Goal: Transaction & Acquisition: Subscribe to service/newsletter

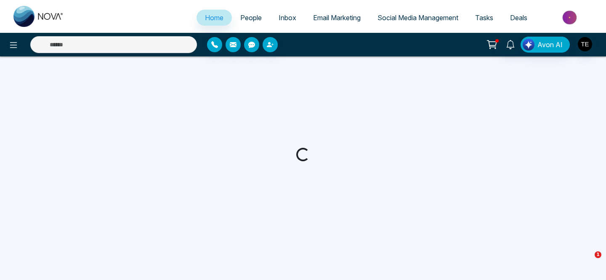
select select "*"
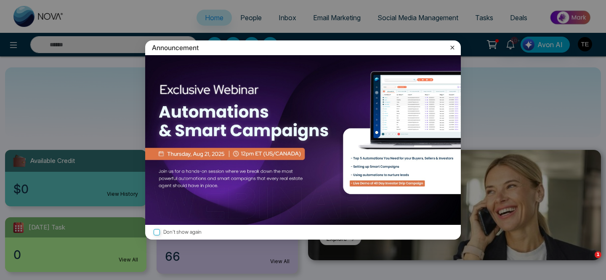
click at [224, 157] on img at bounding box center [303, 140] width 316 height 170
click at [453, 47] on icon at bounding box center [453, 47] width 4 height 4
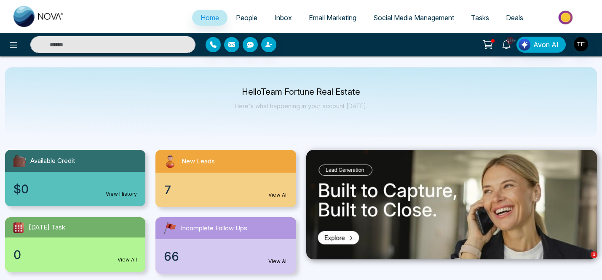
click at [208, 172] on div "New Leads" at bounding box center [225, 161] width 140 height 23
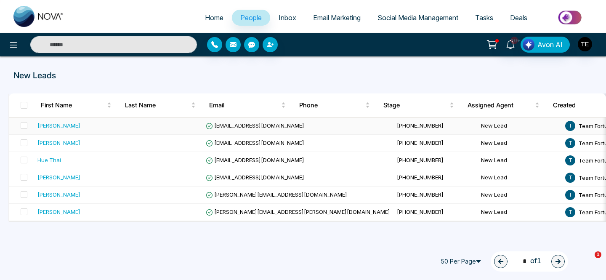
click at [58, 123] on div "[PERSON_NAME]" at bounding box center [58, 125] width 43 height 8
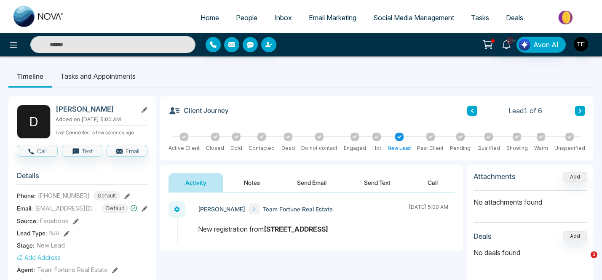
drag, startPoint x: 198, startPoint y: 229, endPoint x: 338, endPoint y: 229, distance: 139.8
click at [338, 229] on div "New registration from 205 Summerlea Rd" at bounding box center [323, 229] width 250 height 10
click at [262, 139] on div at bounding box center [261, 137] width 8 height 8
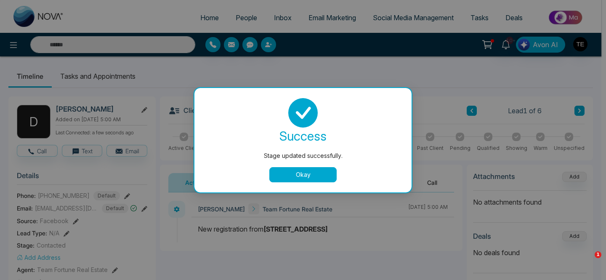
click at [300, 172] on button "Okay" at bounding box center [302, 174] width 67 height 15
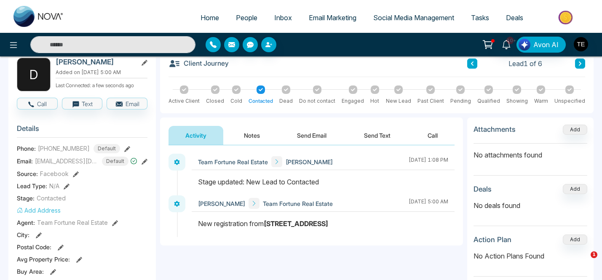
scroll to position [43, 0]
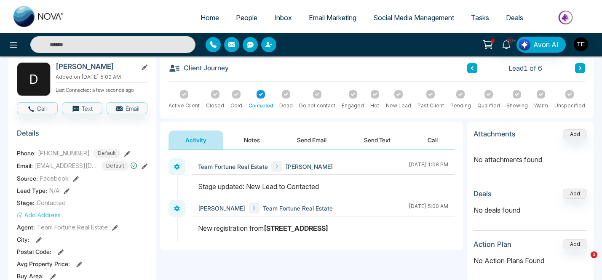
click at [257, 143] on button "Notes" at bounding box center [252, 140] width 50 height 19
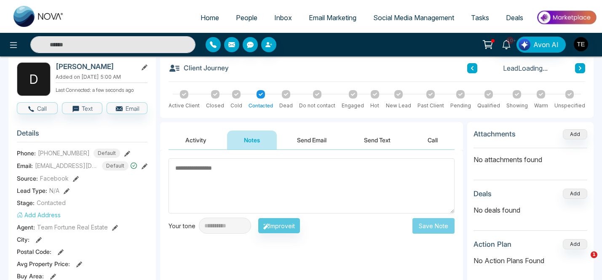
click at [259, 167] on textarea at bounding box center [311, 185] width 286 height 55
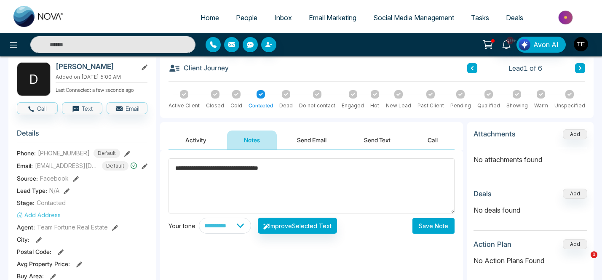
type textarea "**********"
click at [435, 226] on button "Save Note" at bounding box center [433, 226] width 42 height 16
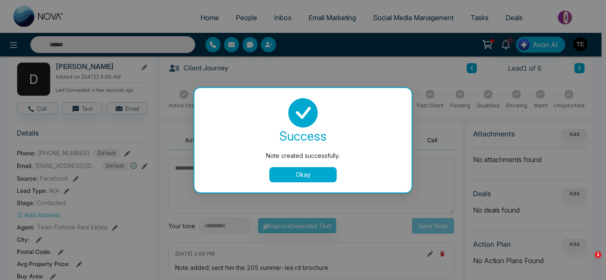
click at [331, 173] on button "Okay" at bounding box center [302, 174] width 67 height 15
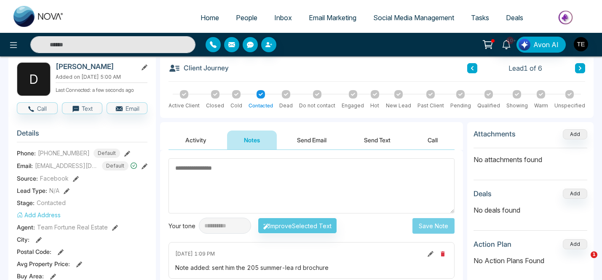
click at [579, 69] on icon at bounding box center [580, 68] width 3 height 4
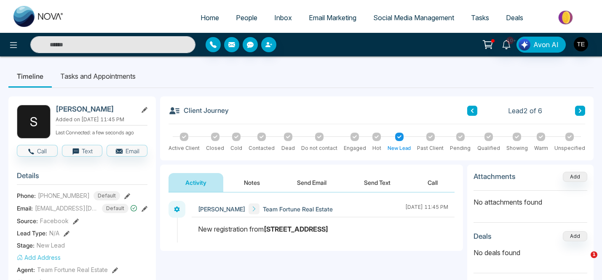
click at [261, 139] on icon at bounding box center [261, 137] width 4 height 4
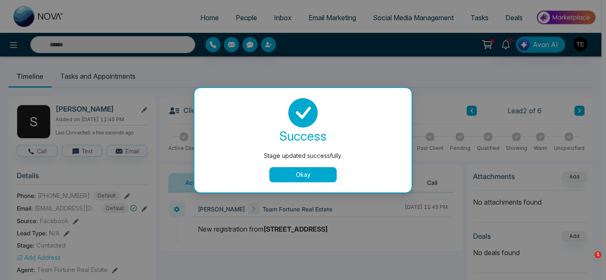
click at [303, 173] on button "Okay" at bounding box center [302, 174] width 67 height 15
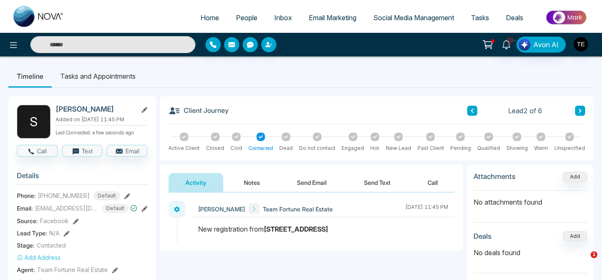
click at [251, 181] on button "Notes" at bounding box center [252, 182] width 50 height 19
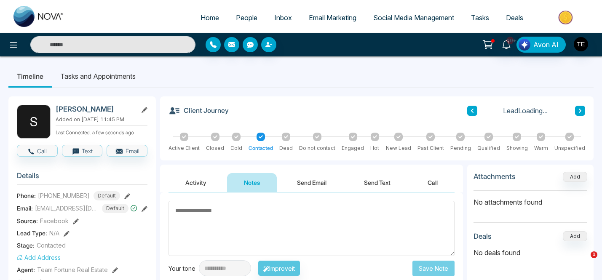
click at [243, 213] on textarea at bounding box center [311, 228] width 286 height 55
type textarea "**********"
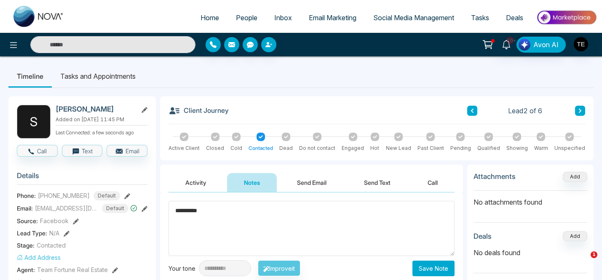
click at [426, 272] on button "Save Note" at bounding box center [433, 269] width 42 height 16
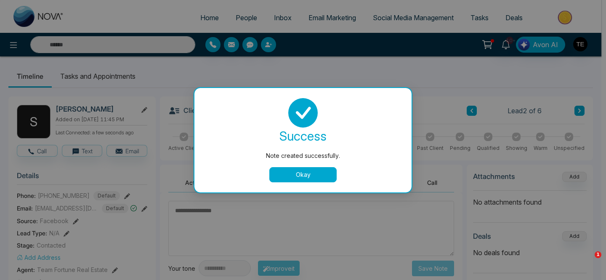
click at [310, 174] on button "Okay" at bounding box center [302, 174] width 67 height 15
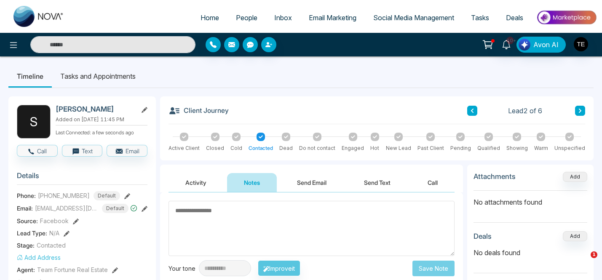
click at [579, 112] on icon at bounding box center [580, 111] width 3 height 4
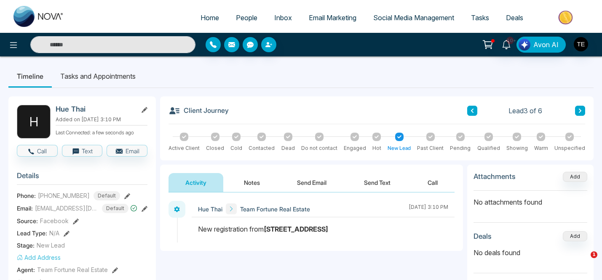
click at [320, 184] on button "Send Email" at bounding box center [311, 182] width 63 height 19
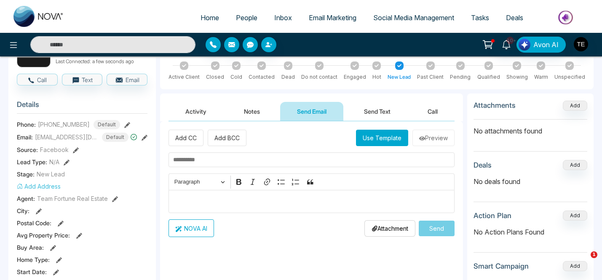
scroll to position [78, 0]
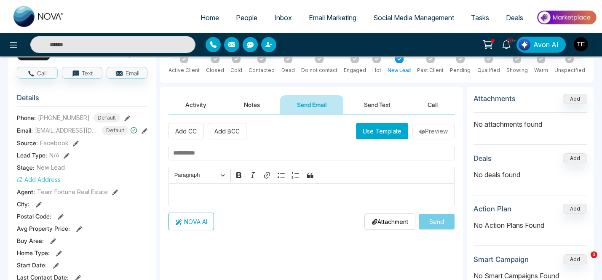
click at [227, 154] on input "text" at bounding box center [311, 153] width 286 height 15
click at [205, 191] on p "Editor editing area: main" at bounding box center [311, 195] width 277 height 10
click at [205, 155] on input "text" at bounding box center [311, 153] width 286 height 15
type input "**********"
click at [185, 188] on div "Editor editing area: main" at bounding box center [311, 194] width 286 height 23
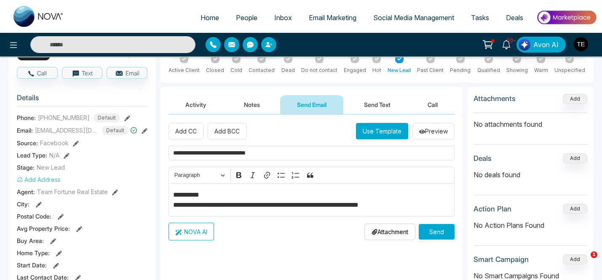
click at [385, 232] on p "Attachment" at bounding box center [389, 231] width 37 height 9
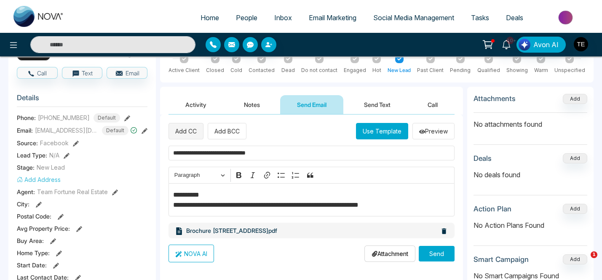
click at [189, 128] on button "Add CC" at bounding box center [185, 131] width 35 height 16
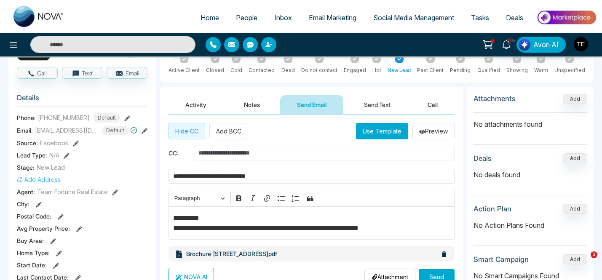
click at [206, 155] on input "text" at bounding box center [324, 153] width 261 height 15
type input "**********"
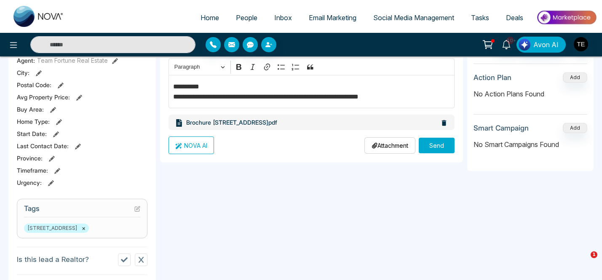
scroll to position [212, 0]
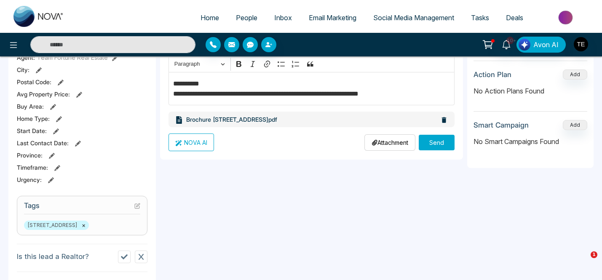
click at [442, 144] on button "Send" at bounding box center [437, 143] width 36 height 16
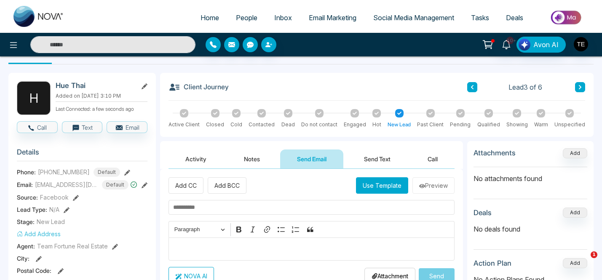
scroll to position [0, 0]
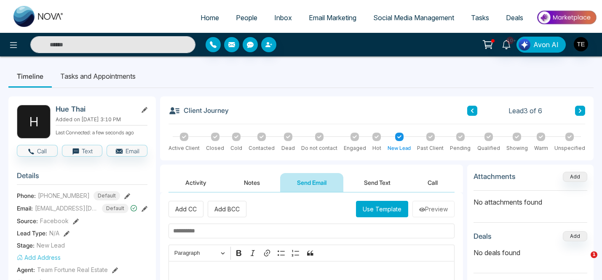
click at [261, 139] on div at bounding box center [261, 137] width 8 height 8
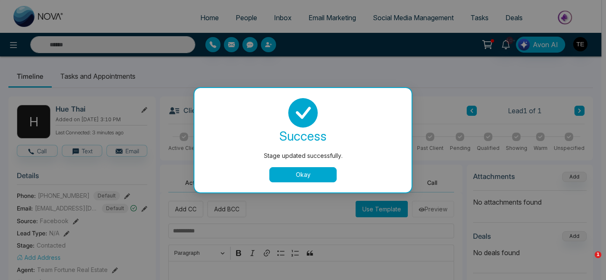
click at [321, 176] on button "Okay" at bounding box center [302, 174] width 67 height 15
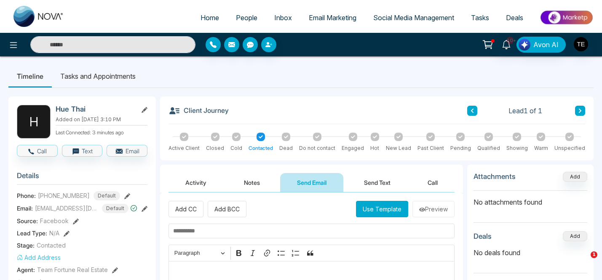
click at [205, 19] on span "Home" at bounding box center [209, 17] width 19 height 8
select select "*"
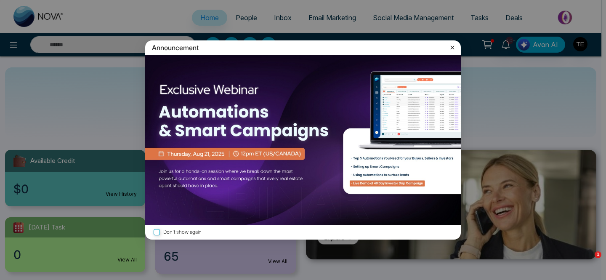
click at [452, 48] on icon at bounding box center [452, 47] width 8 height 8
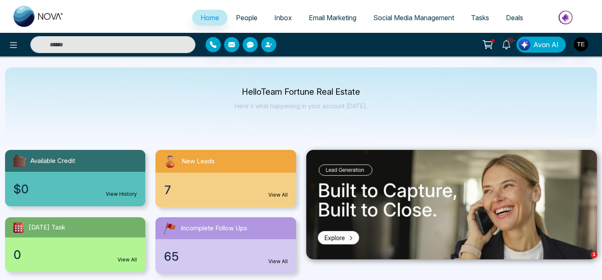
click at [239, 184] on div "7 View All" at bounding box center [225, 190] width 140 height 35
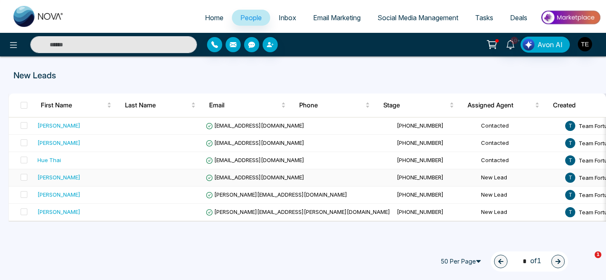
click at [57, 179] on div "Arjun Gosain" at bounding box center [58, 177] width 43 height 8
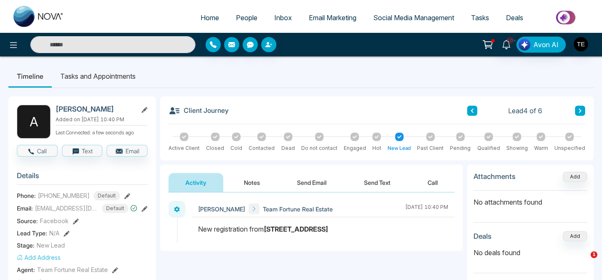
click at [262, 138] on icon at bounding box center [261, 137] width 4 height 4
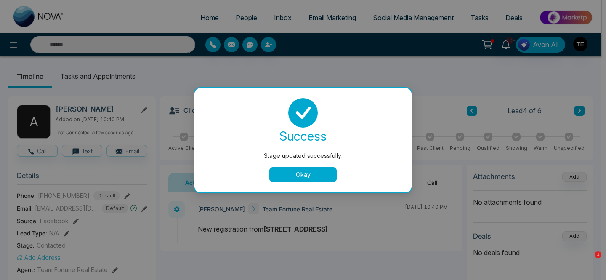
click at [301, 173] on button "Okay" at bounding box center [302, 174] width 67 height 15
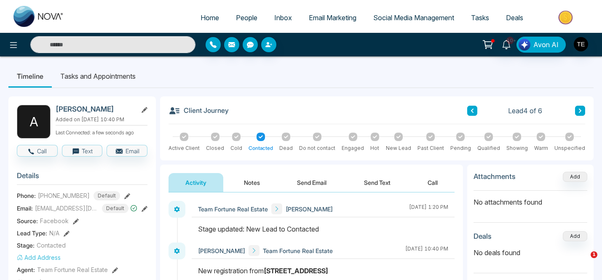
click at [581, 111] on icon at bounding box center [580, 110] width 4 height 5
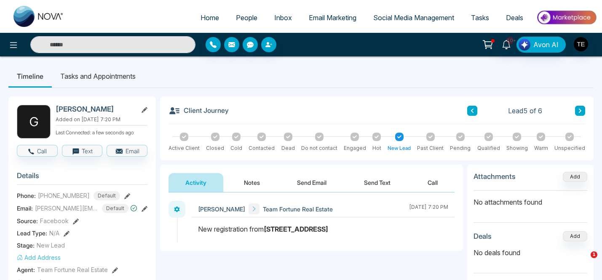
scroll to position [1, 0]
click at [262, 137] on icon at bounding box center [261, 136] width 4 height 4
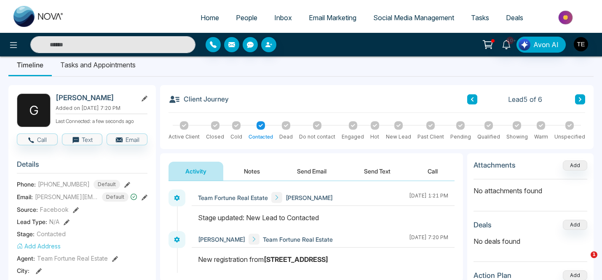
scroll to position [7, 0]
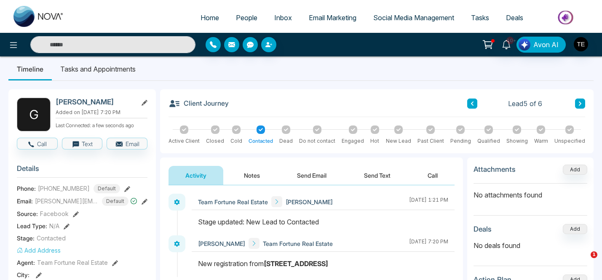
click at [252, 177] on button "Notes" at bounding box center [252, 175] width 50 height 19
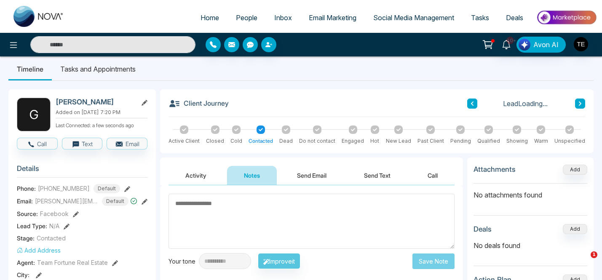
click at [235, 203] on textarea at bounding box center [311, 221] width 286 height 55
click at [581, 103] on icon at bounding box center [580, 103] width 4 height 5
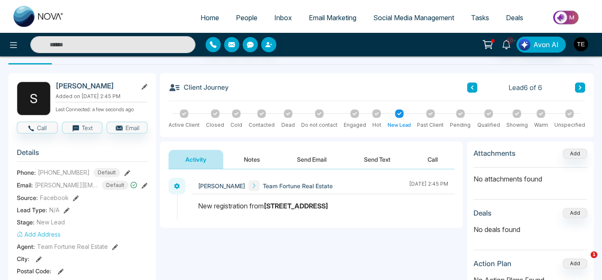
scroll to position [25, 0]
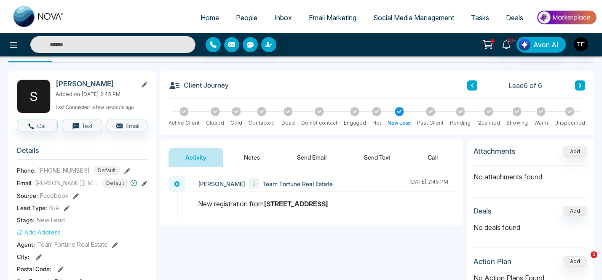
click at [254, 158] on button "Notes" at bounding box center [252, 157] width 50 height 19
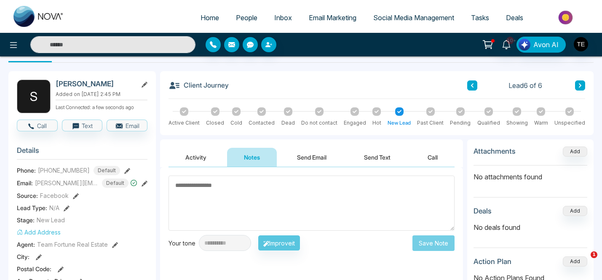
click at [243, 185] on textarea at bounding box center [311, 203] width 286 height 55
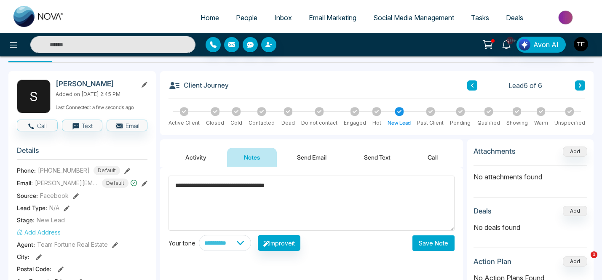
type textarea "**********"
click at [440, 243] on button "Save Note" at bounding box center [433, 243] width 42 height 16
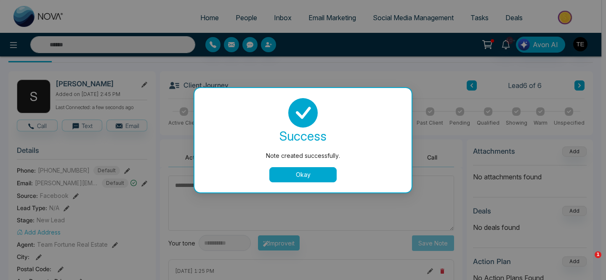
click at [316, 174] on button "Okay" at bounding box center [302, 174] width 67 height 15
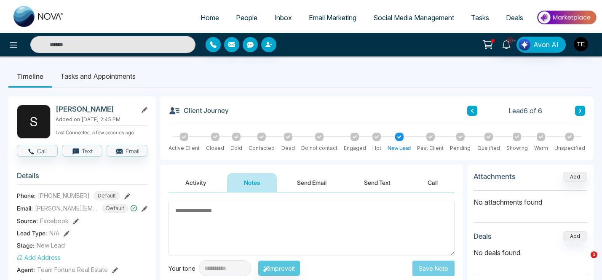
click at [241, 18] on span "People" at bounding box center [246, 17] width 21 height 8
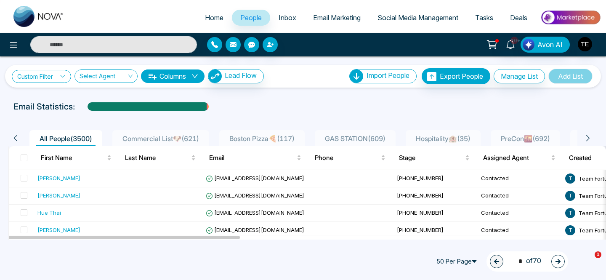
click at [61, 77] on icon at bounding box center [63, 76] width 6 height 6
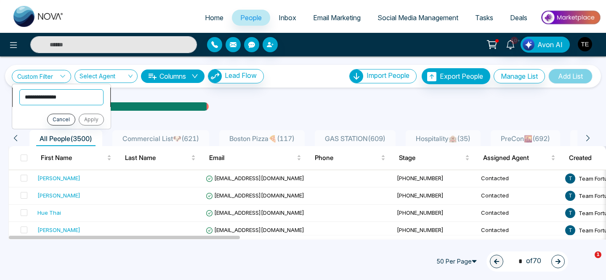
click at [57, 98] on select "**********" at bounding box center [61, 97] width 84 height 16
select select "****"
click at [19, 89] on select "**********" at bounding box center [61, 97] width 84 height 16
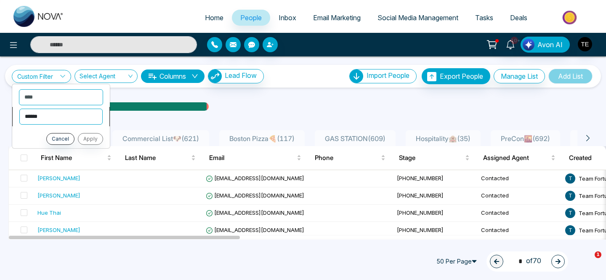
click at [59, 120] on select "**********" at bounding box center [60, 117] width 83 height 16
select select "*******"
click at [19, 109] on select "**********" at bounding box center [60, 117] width 83 height 16
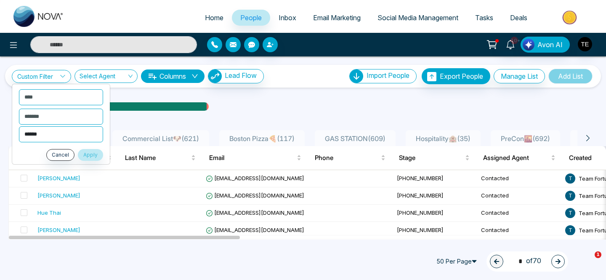
click at [55, 134] on select "**********" at bounding box center [61, 134] width 84 height 16
select select "**********"
click at [19, 126] on select "**********" at bounding box center [61, 134] width 84 height 16
click at [96, 156] on button "Apply" at bounding box center [90, 155] width 25 height 12
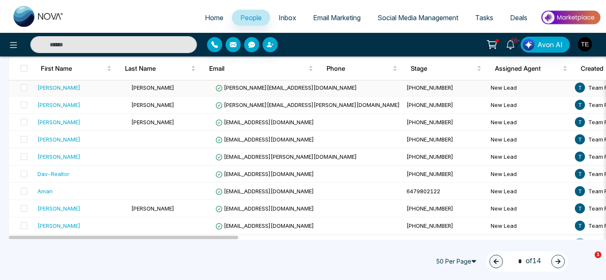
click at [44, 87] on div "Inder" at bounding box center [58, 87] width 43 height 8
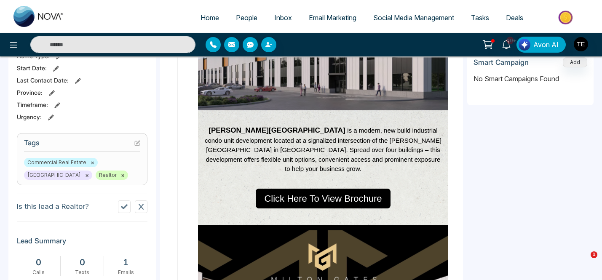
scroll to position [277, 0]
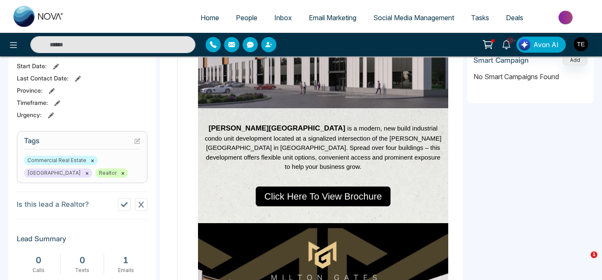
click at [123, 208] on icon at bounding box center [124, 204] width 7 height 7
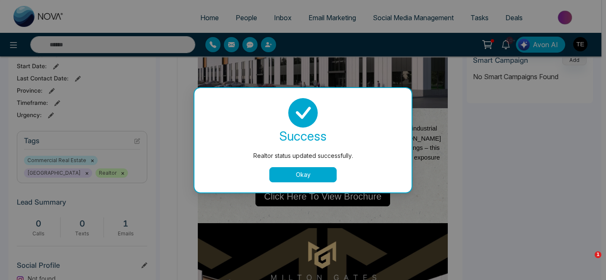
click at [289, 172] on button "Okay" at bounding box center [302, 174] width 67 height 15
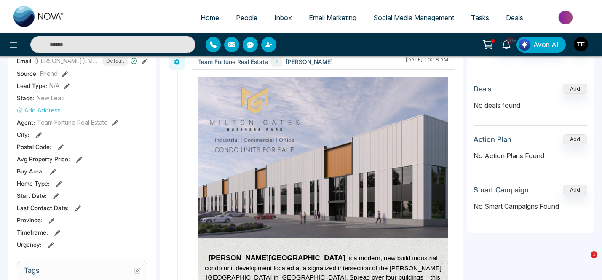
scroll to position [0, 0]
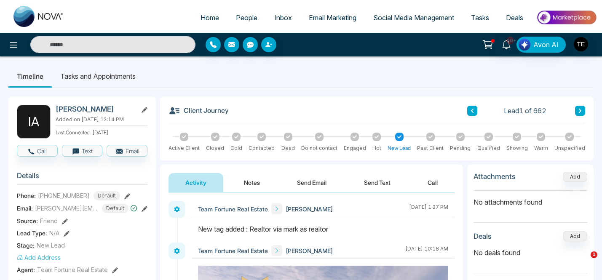
click at [581, 112] on icon at bounding box center [580, 110] width 4 height 5
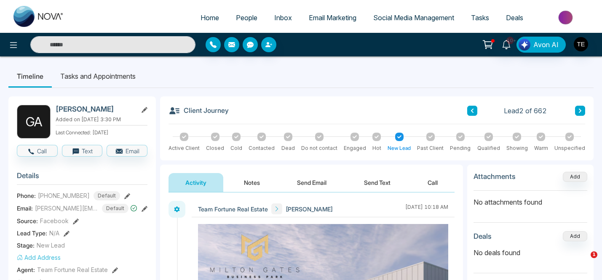
click at [474, 113] on button at bounding box center [472, 111] width 10 height 10
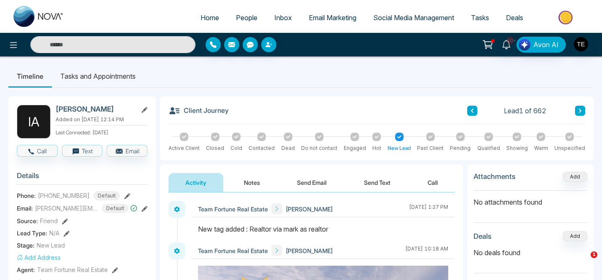
click at [125, 42] on input "text" at bounding box center [112, 44] width 165 height 17
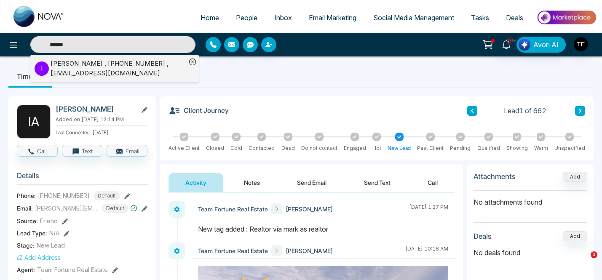
type input "******"
click at [127, 67] on div "Indervir Dhami , +16475194197 , dhami-14@hotmail.com" at bounding box center [119, 68] width 136 height 19
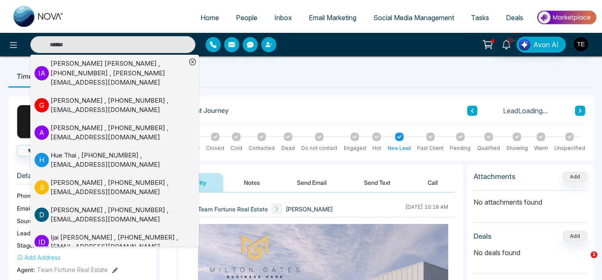
click at [269, 84] on ul "Timeline Tasks and Appointments" at bounding box center [300, 76] width 585 height 23
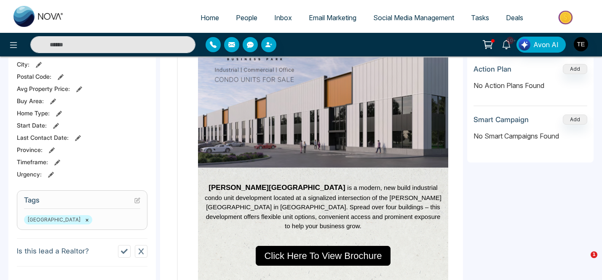
scroll to position [240, 0]
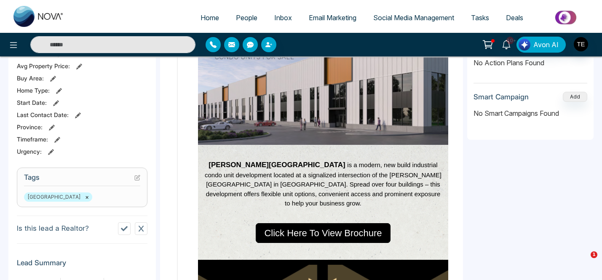
click at [141, 230] on icon at bounding box center [141, 228] width 7 height 7
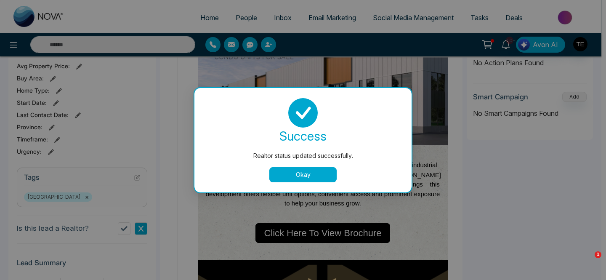
click at [316, 173] on button "Okay" at bounding box center [302, 174] width 67 height 15
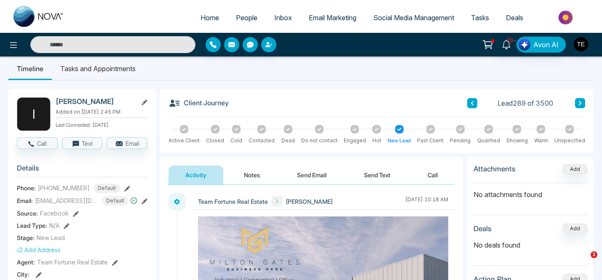
scroll to position [0, 0]
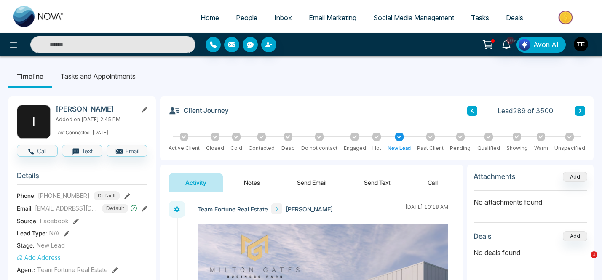
click at [136, 47] on input "text" at bounding box center [112, 44] width 165 height 17
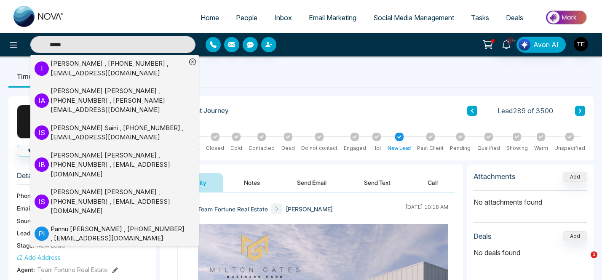
type input "*****"
click at [127, 93] on div "Inder Atwal , +14167204074 , Inder@inderatwal.com" at bounding box center [119, 100] width 136 height 29
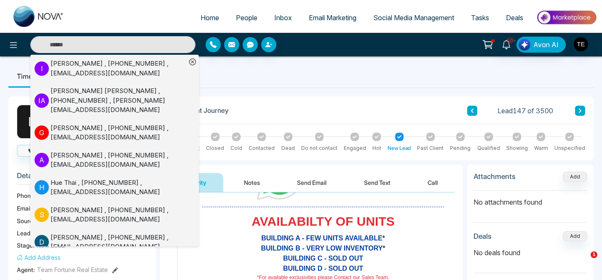
scroll to position [851, 0]
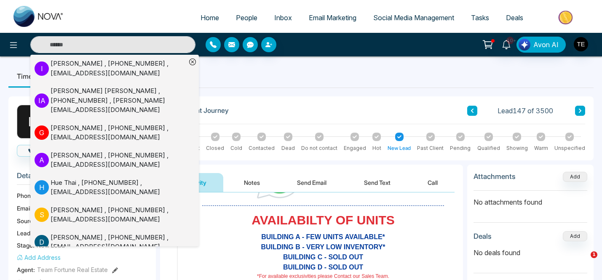
click at [335, 76] on ul "Timeline Tasks and Appointments" at bounding box center [300, 76] width 585 height 23
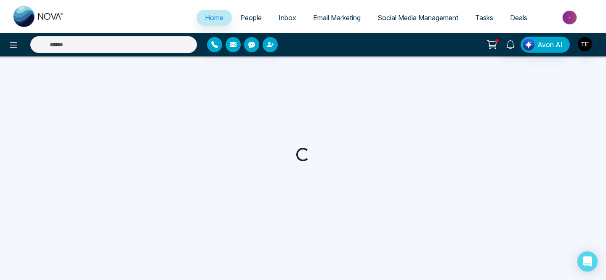
select select "*"
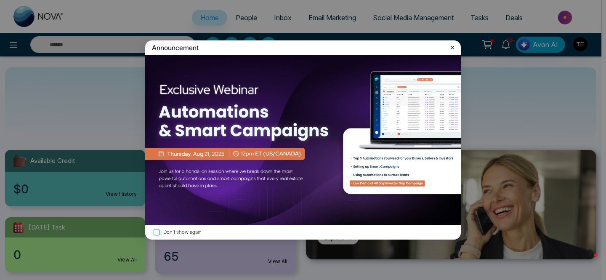
click at [452, 47] on icon at bounding box center [453, 47] width 4 height 4
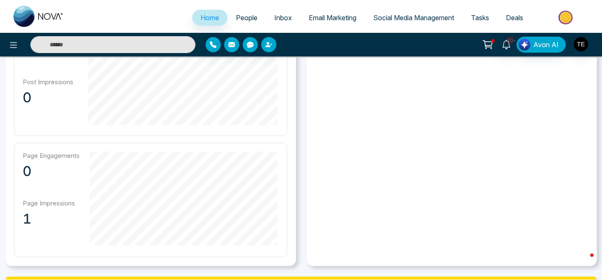
scroll to position [479, 0]
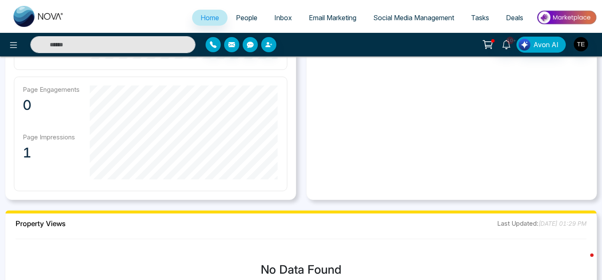
click at [316, 18] on span "Email Marketing" at bounding box center [333, 17] width 48 height 8
click at [332, 19] on span "Email Marketing" at bounding box center [333, 17] width 48 height 8
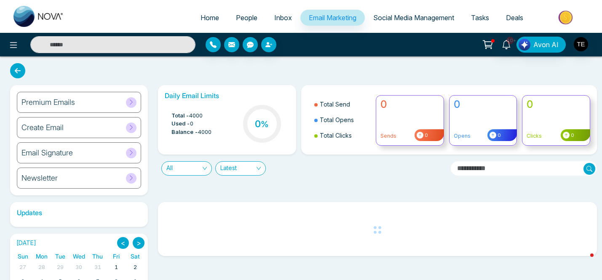
click at [291, 197] on div "Updates [DATE] < > Sun Mon Tue Wed Thu Fri Sat 27 28 29 30 31 1 2 3 4 5 6 7 8 9…" at bounding box center [301, 271] width 592 height 153
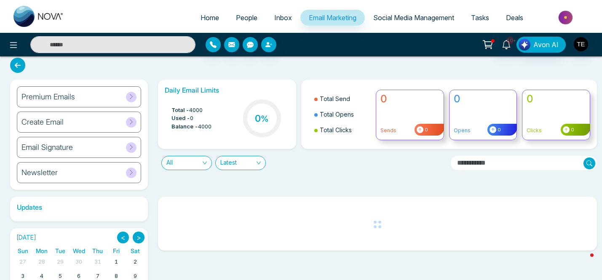
scroll to position [6, 0]
click at [133, 98] on icon at bounding box center [131, 96] width 6 height 6
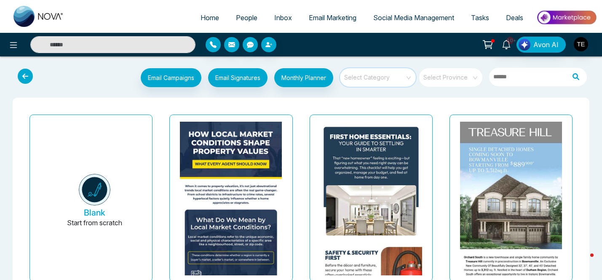
click at [380, 80] on input "search" at bounding box center [374, 74] width 61 height 13
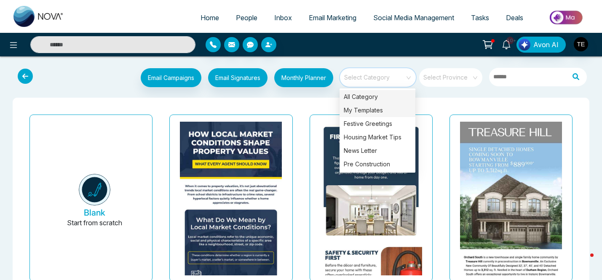
click at [373, 110] on div "My Templates" at bounding box center [377, 110] width 76 height 13
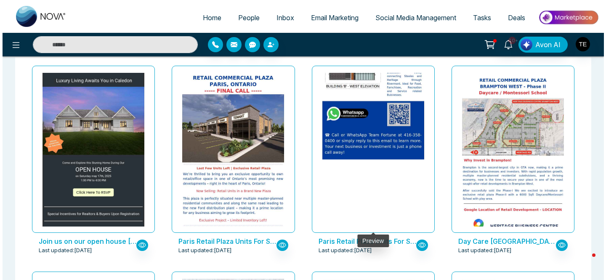
scroll to position [462, 0]
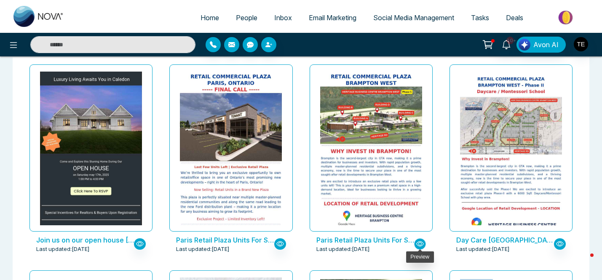
click at [418, 245] on icon "button" at bounding box center [420, 243] width 8 height 5
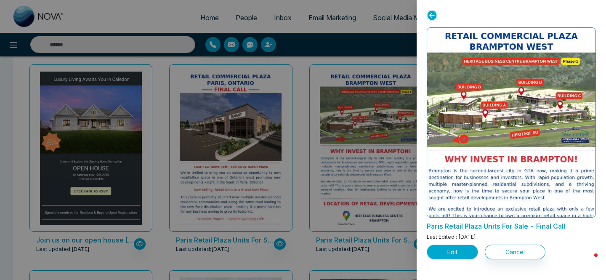
click at [448, 253] on button "Edit" at bounding box center [452, 252] width 51 height 15
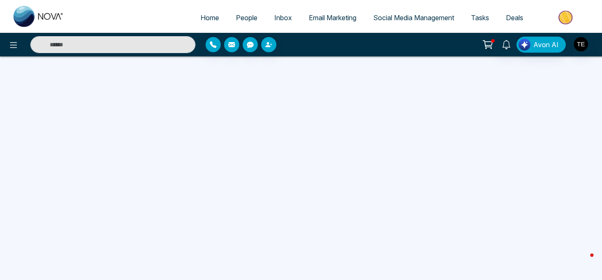
scroll to position [0, 0]
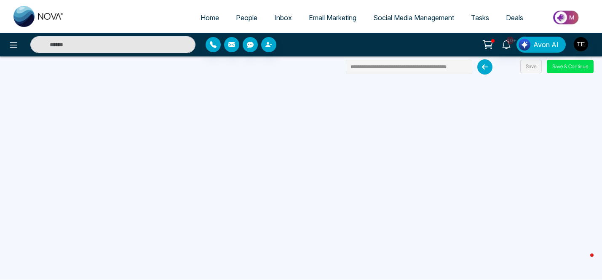
drag, startPoint x: 361, startPoint y: 67, endPoint x: 331, endPoint y: 67, distance: 30.7
click at [331, 67] on div "**********" at bounding box center [301, 140] width 602 height 280
click at [463, 66] on input "**********" at bounding box center [409, 67] width 126 height 14
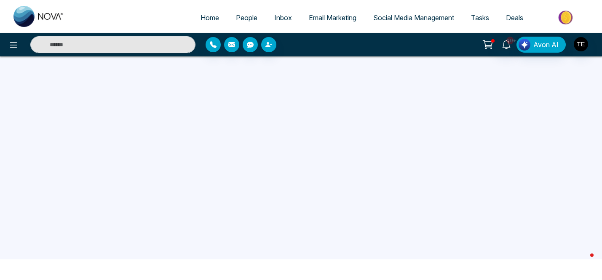
scroll to position [18, 0]
type input "**********"
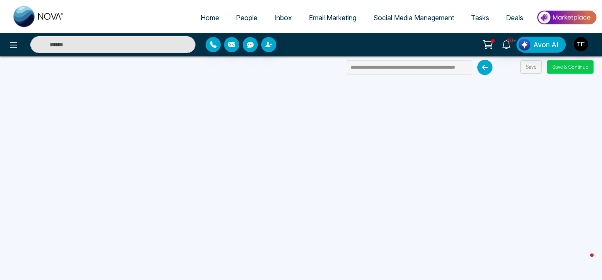
click at [564, 69] on button "Save & Continue" at bounding box center [570, 66] width 47 height 13
click at [573, 69] on button "Save & Continue" at bounding box center [570, 66] width 47 height 13
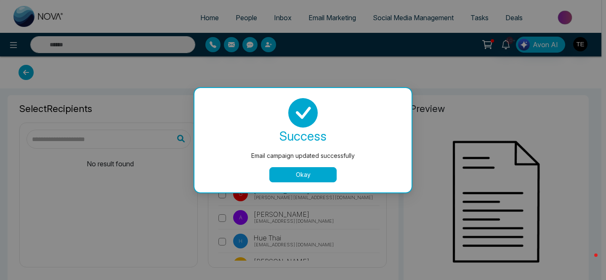
type input "**********"
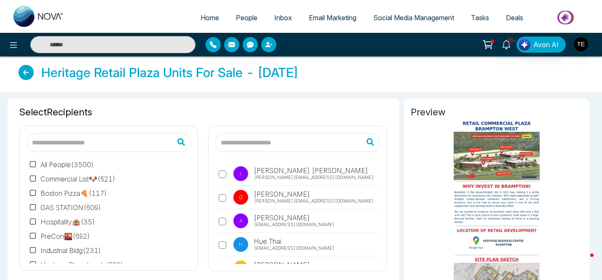
click at [315, 174] on label "I Inder Atwal Inder@inderatwal.com" at bounding box center [299, 175] width 161 height 19
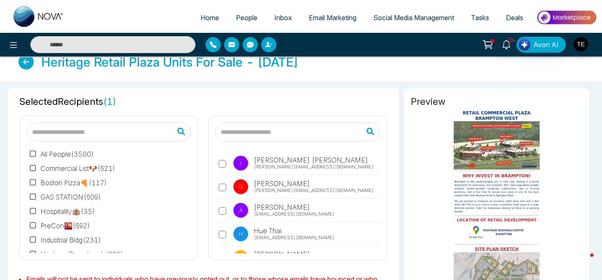
scroll to position [12, 0]
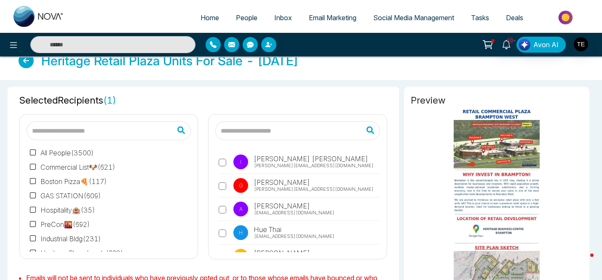
click at [323, 129] on input "text" at bounding box center [297, 130] width 164 height 19
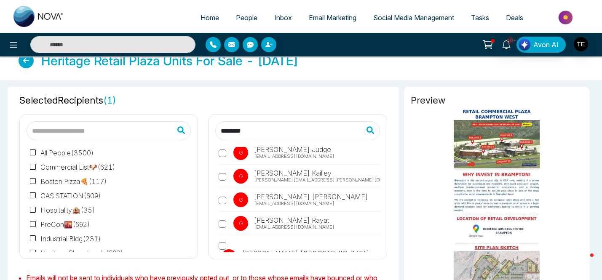
scroll to position [98, 0]
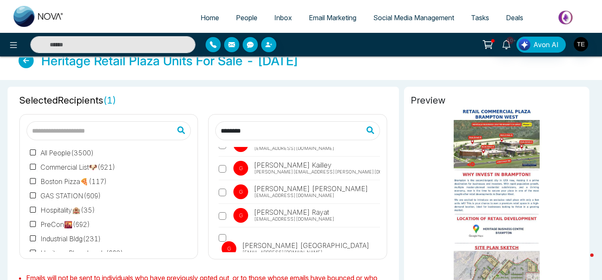
type input "********"
click at [306, 240] on span "Gurpreet Randhawa" at bounding box center [304, 245] width 129 height 10
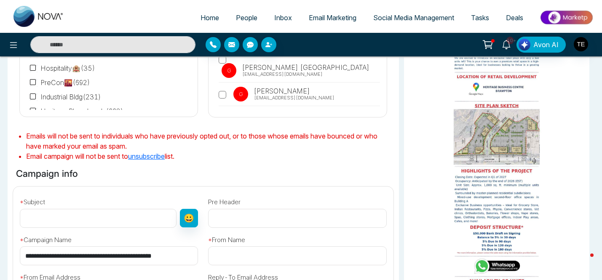
scroll to position [162, 0]
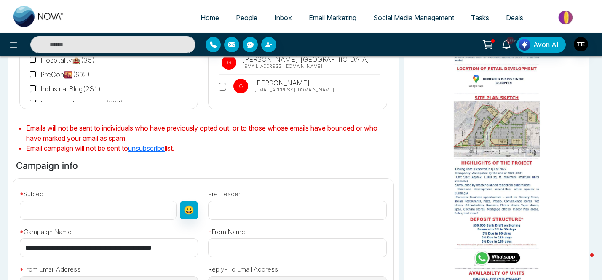
click at [109, 210] on input "text" at bounding box center [98, 210] width 157 height 19
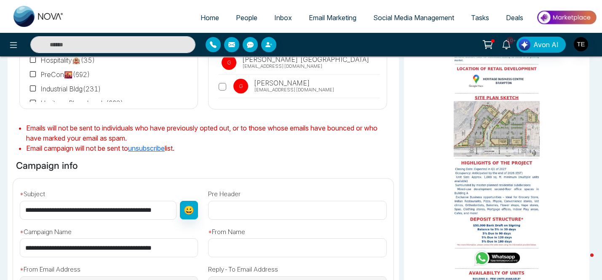
drag, startPoint x: 142, startPoint y: 211, endPoint x: 175, endPoint y: 214, distance: 33.1
click at [175, 214] on input "**********" at bounding box center [98, 210] width 157 height 19
type input "**********"
click at [230, 211] on input "text" at bounding box center [297, 210] width 178 height 19
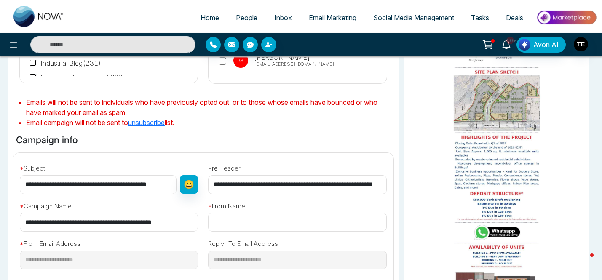
scroll to position [0, 24]
type input "**********"
click at [227, 221] on input "text" at bounding box center [297, 222] width 178 height 19
type input "**********"
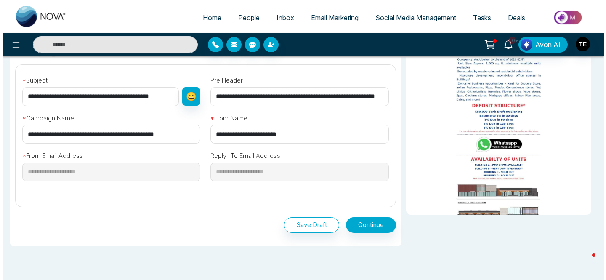
scroll to position [278, 0]
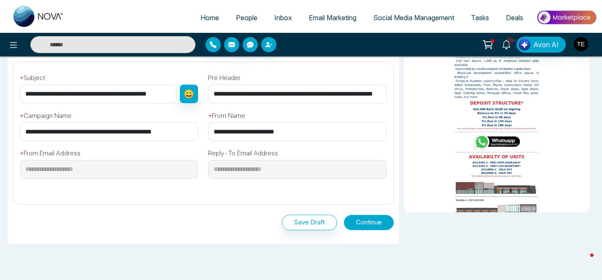
click at [375, 224] on button "Continue" at bounding box center [369, 223] width 50 height 16
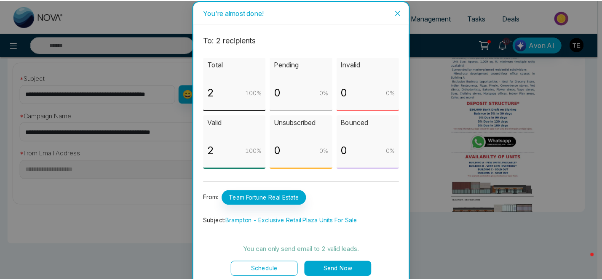
scroll to position [8, 0]
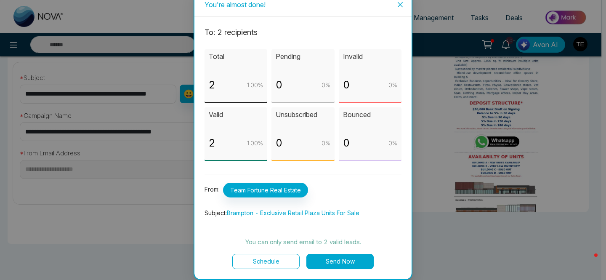
click at [356, 263] on button "Send Now" at bounding box center [340, 261] width 67 height 15
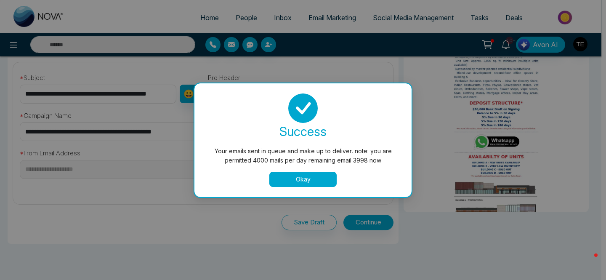
click at [305, 179] on button "Okay" at bounding box center [302, 179] width 67 height 15
